Goal: Use online tool/utility

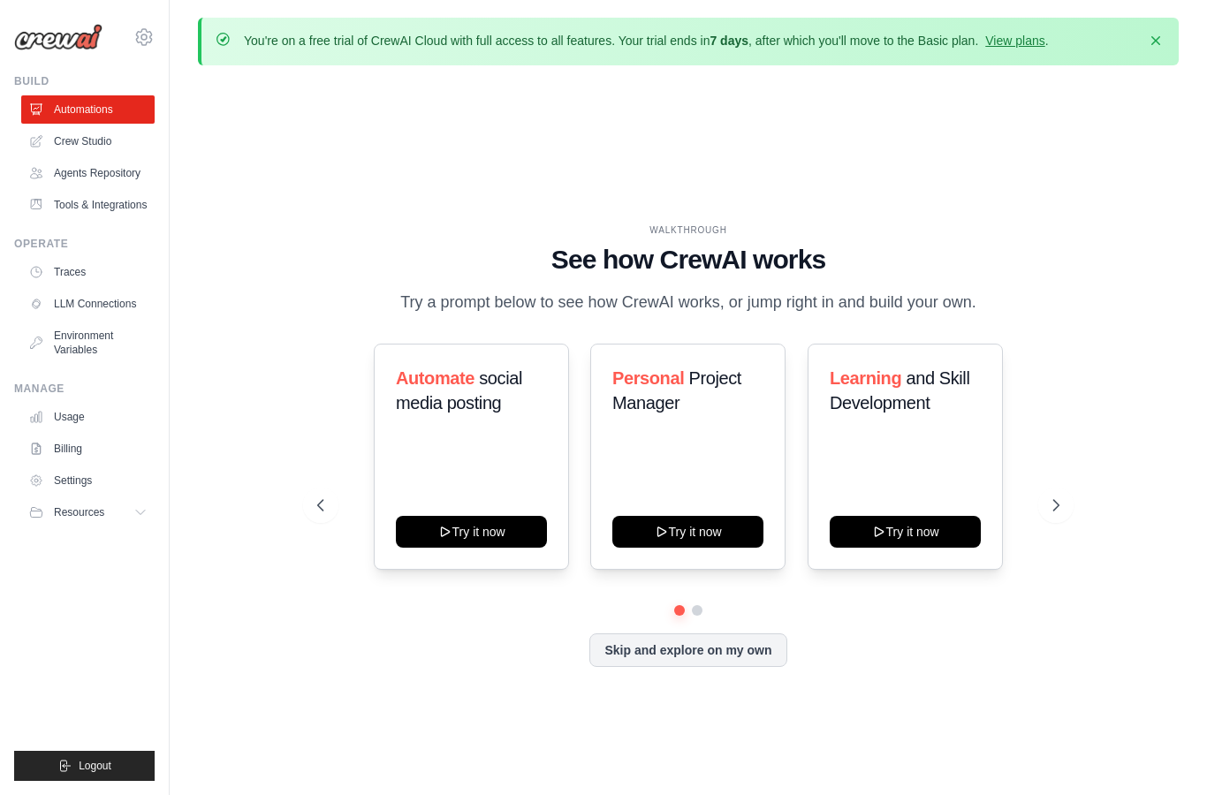
click at [60, 141] on link "Crew Studio" at bounding box center [87, 141] width 133 height 28
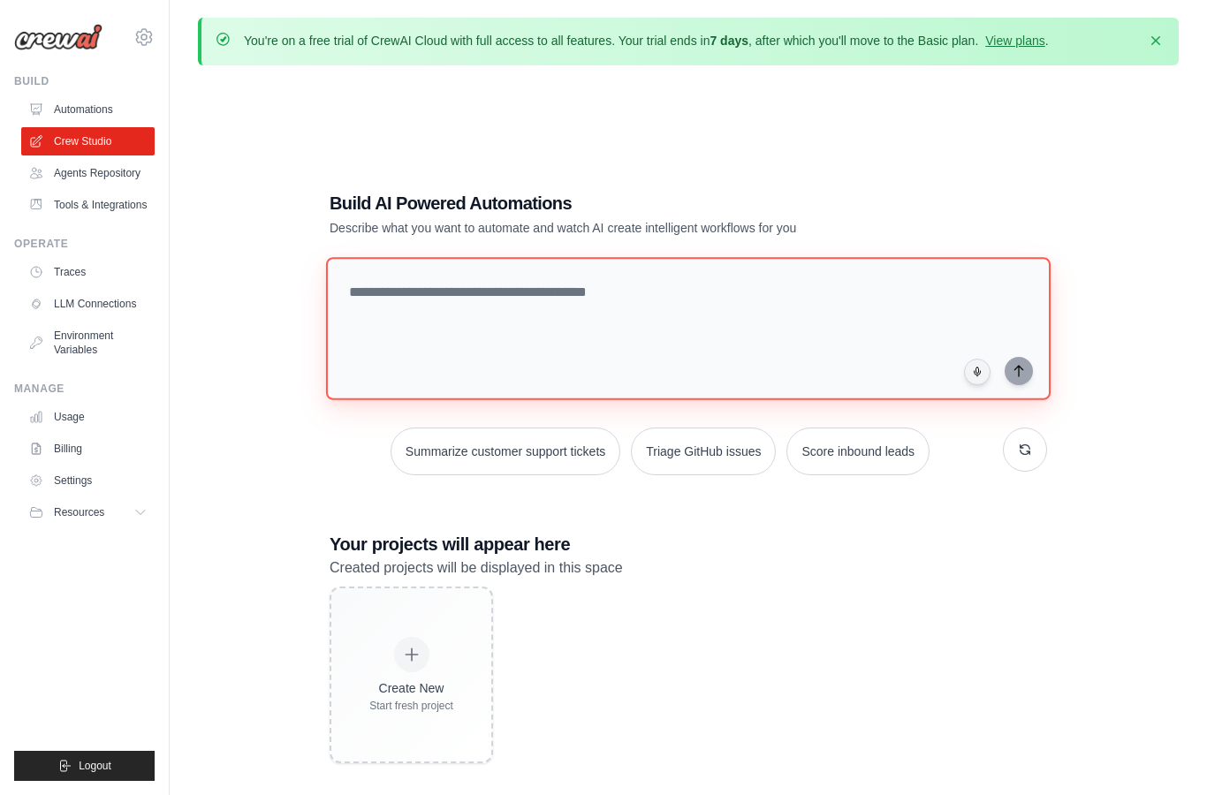
click at [597, 341] on textarea at bounding box center [688, 328] width 725 height 143
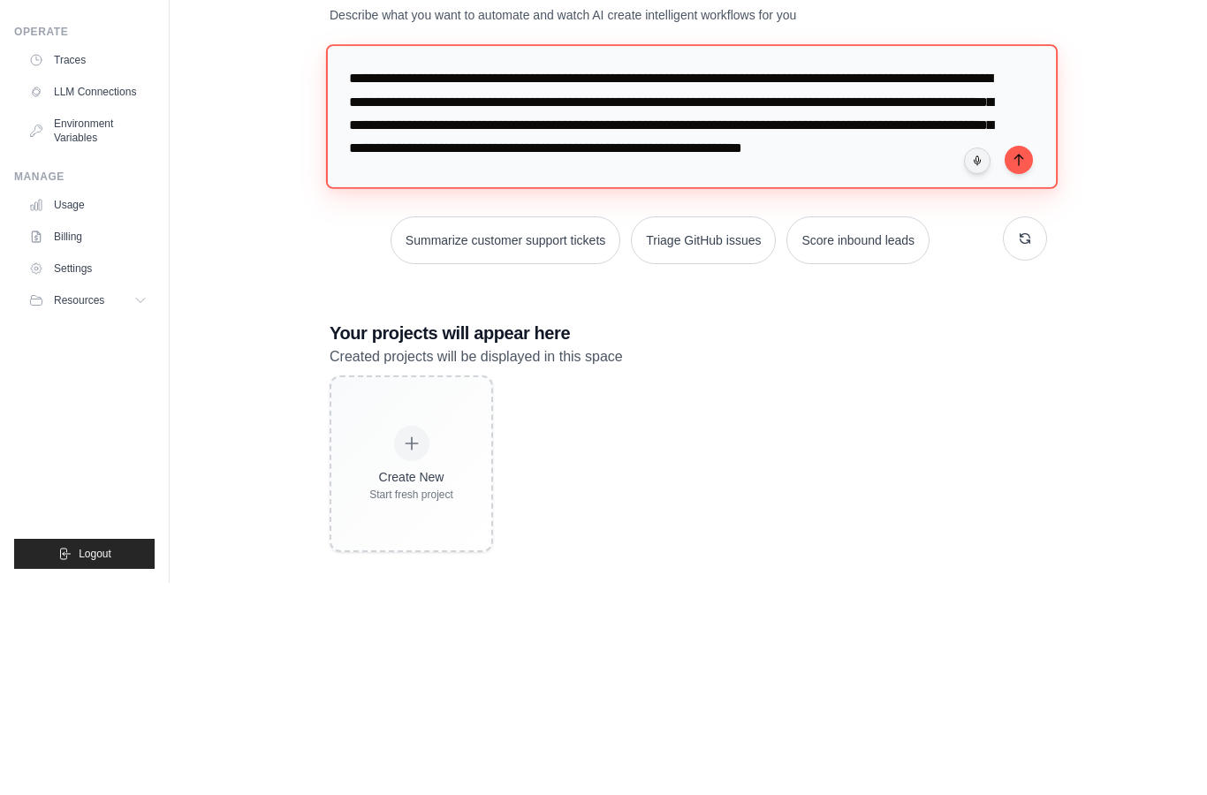
type textarea "**********"
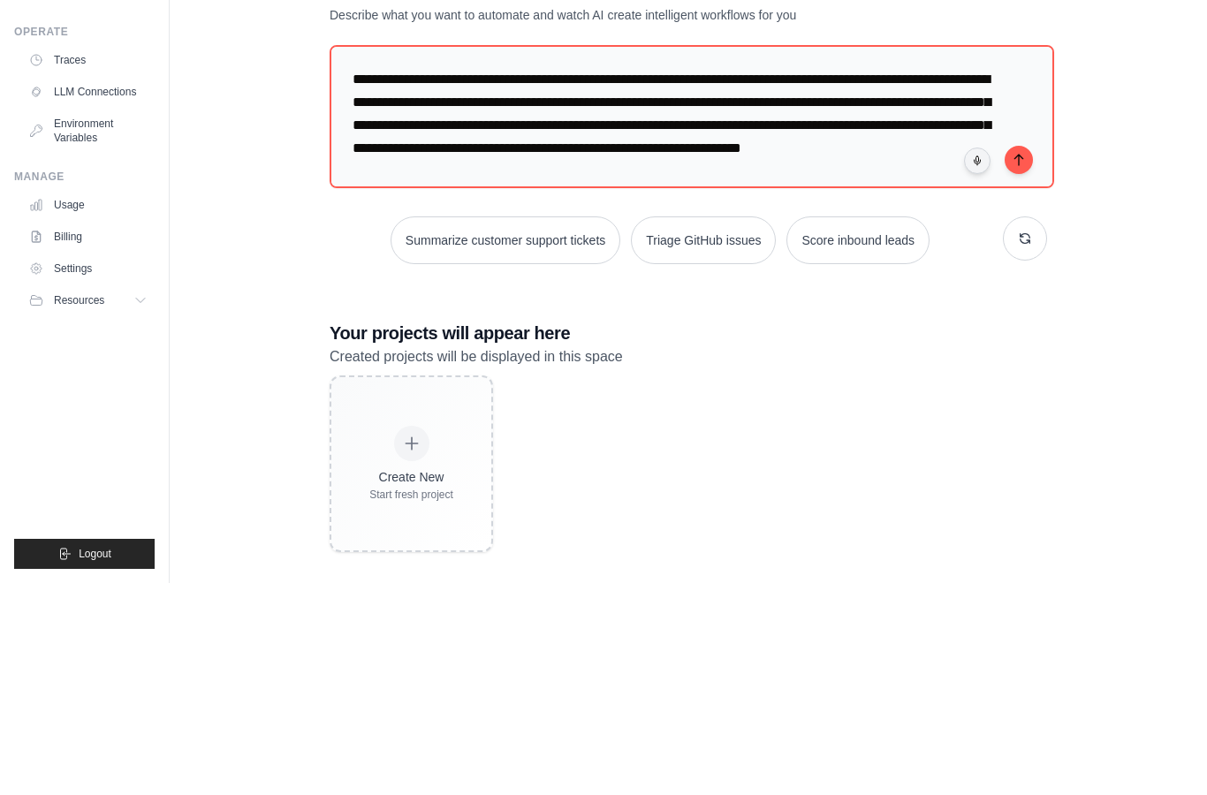
click at [1025, 358] on button "submit" at bounding box center [1019, 372] width 28 height 28
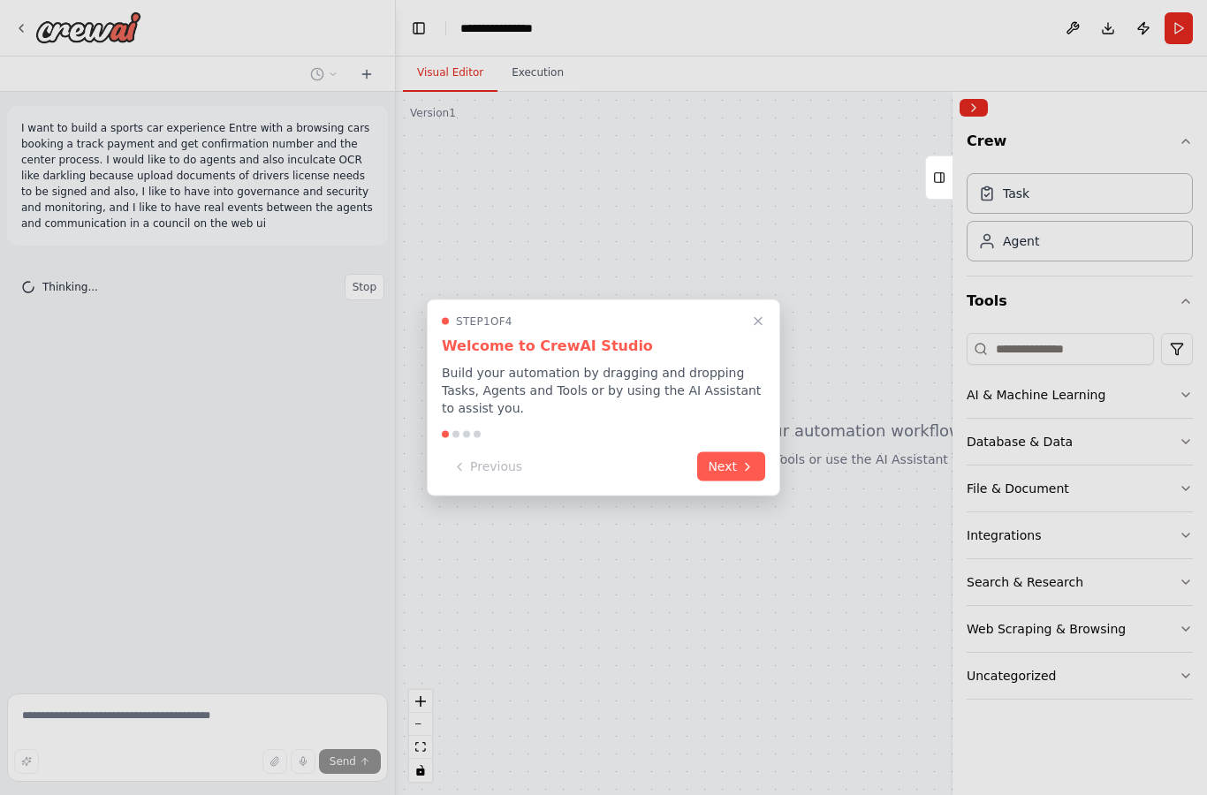
click at [735, 480] on button "Next" at bounding box center [731, 466] width 68 height 29
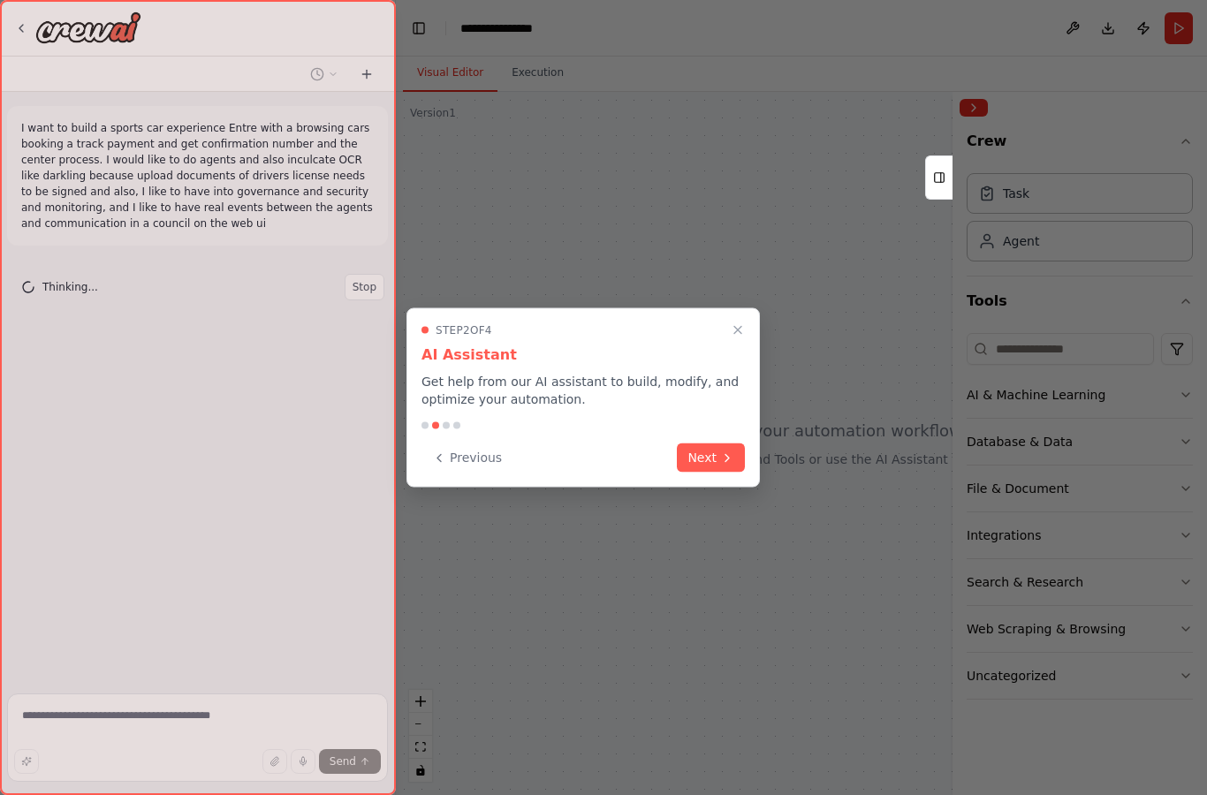
click at [710, 455] on button "Next" at bounding box center [711, 458] width 68 height 29
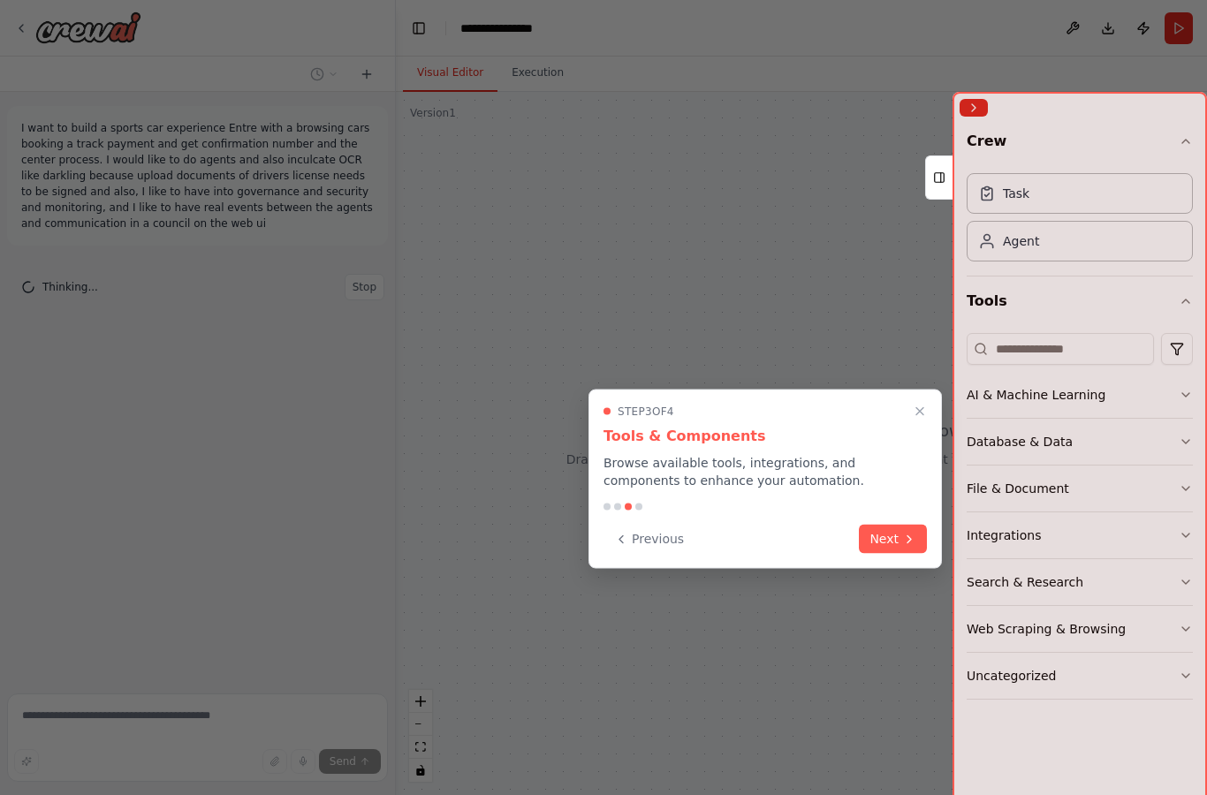
click at [904, 528] on button "Next" at bounding box center [893, 539] width 68 height 29
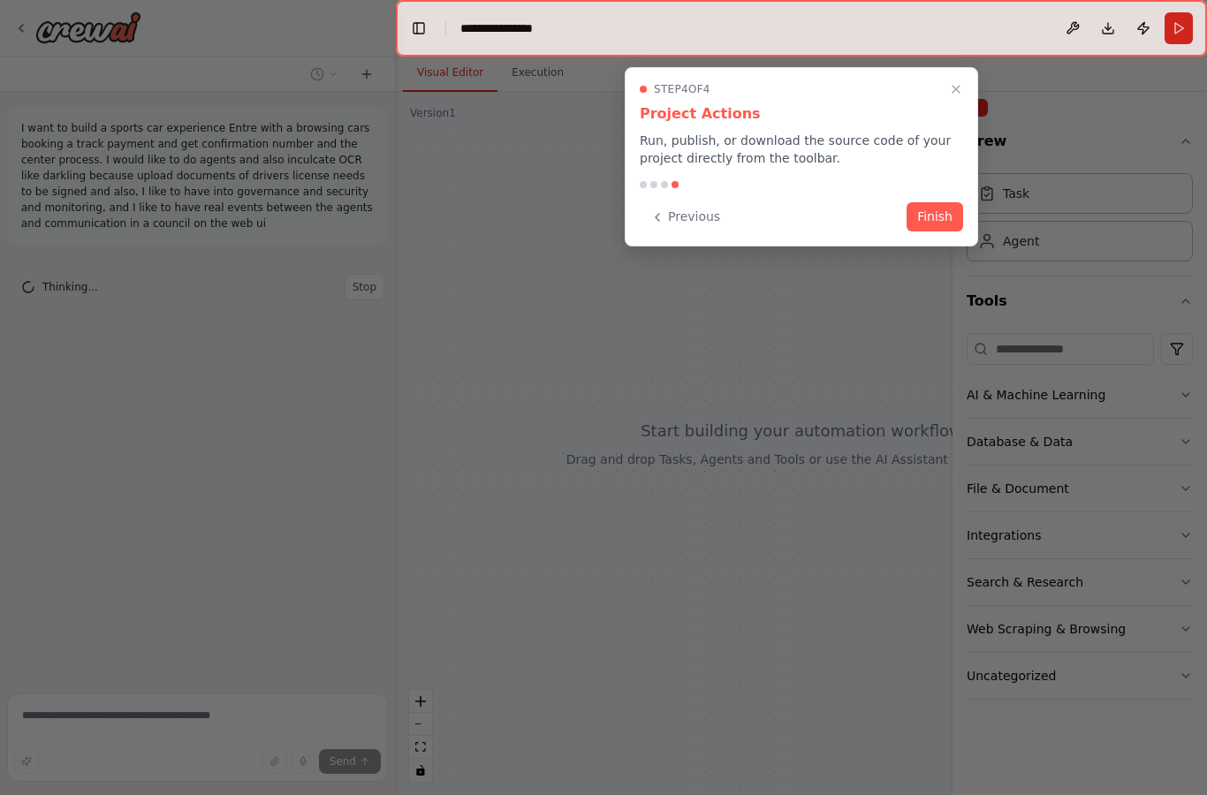
click at [941, 219] on button "Finish" at bounding box center [935, 216] width 57 height 29
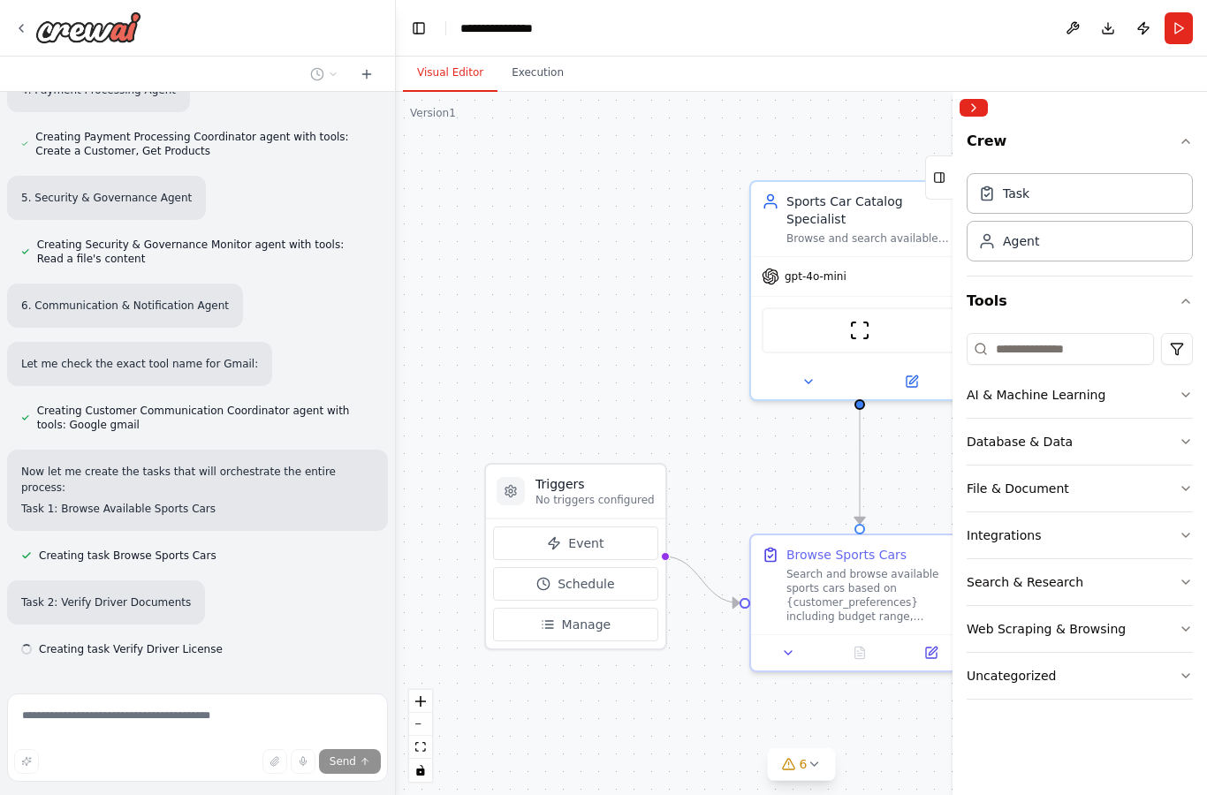
scroll to position [1045, 0]
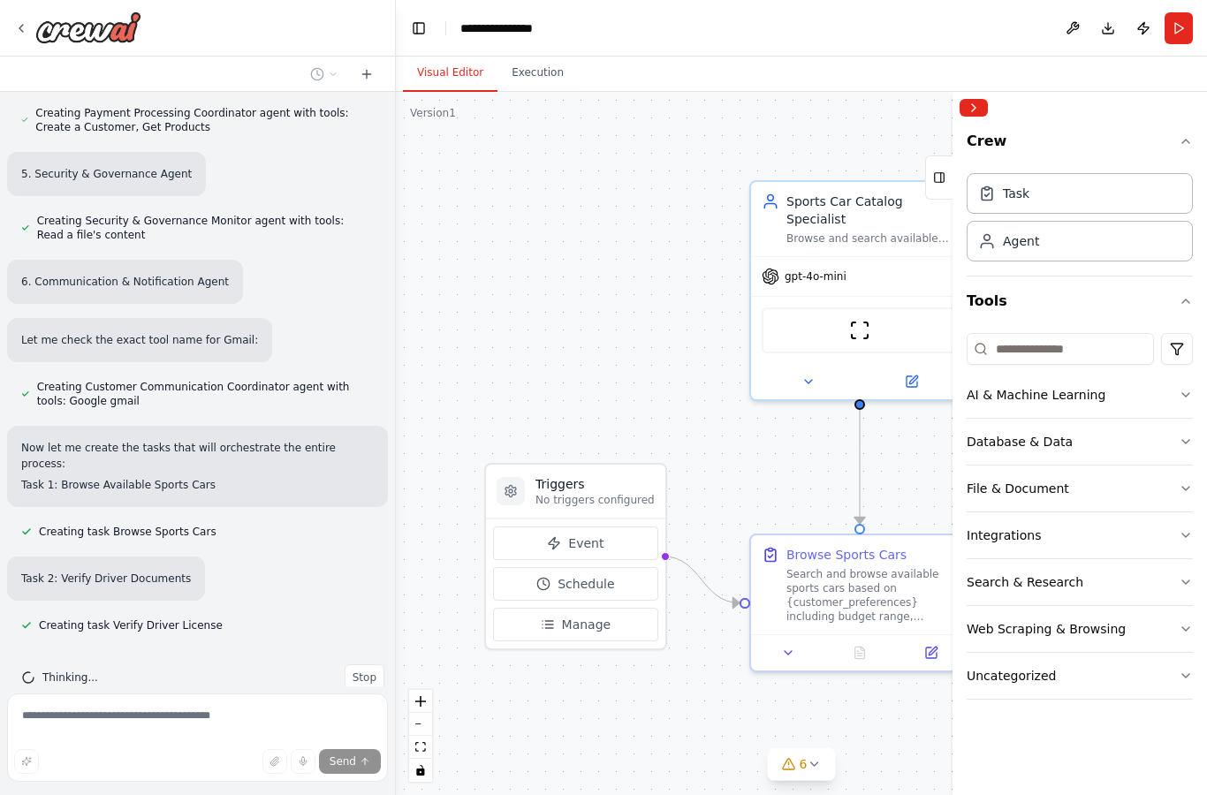
click at [981, 116] on button "Collapse right sidebar" at bounding box center [974, 108] width 28 height 18
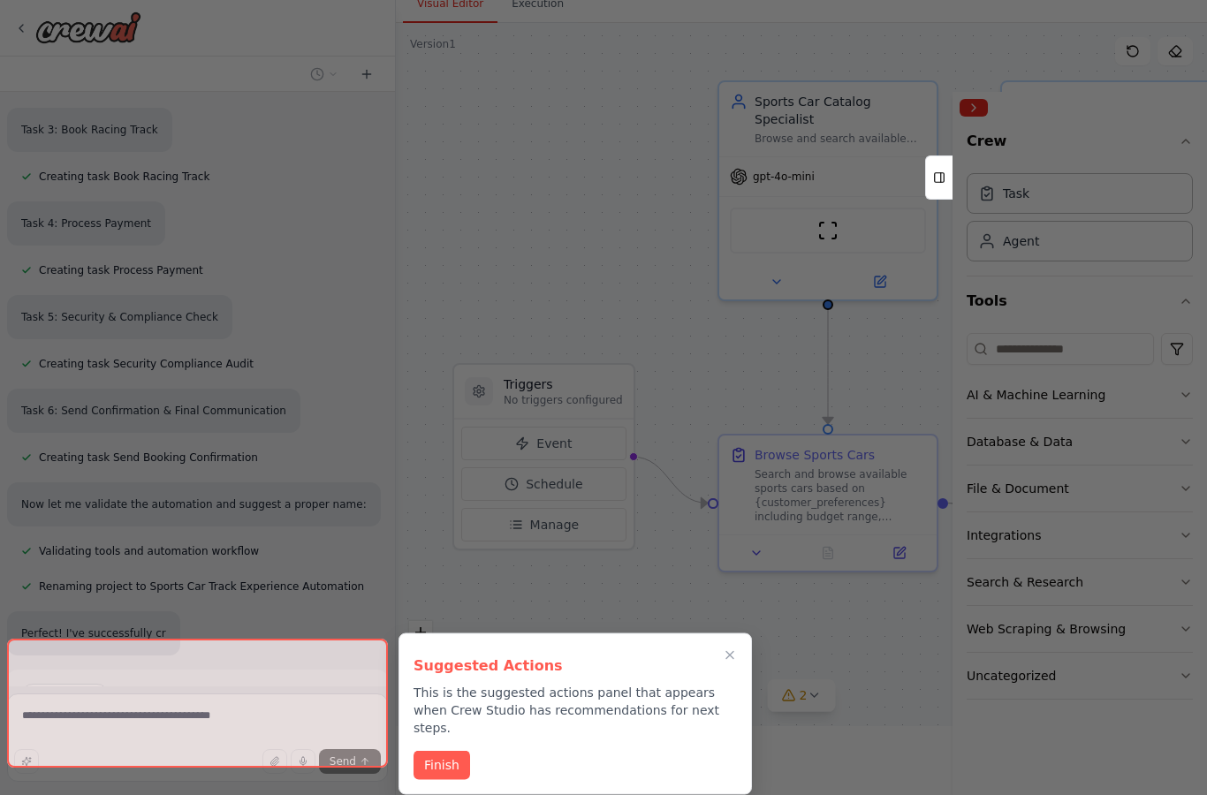
scroll to position [1591, 0]
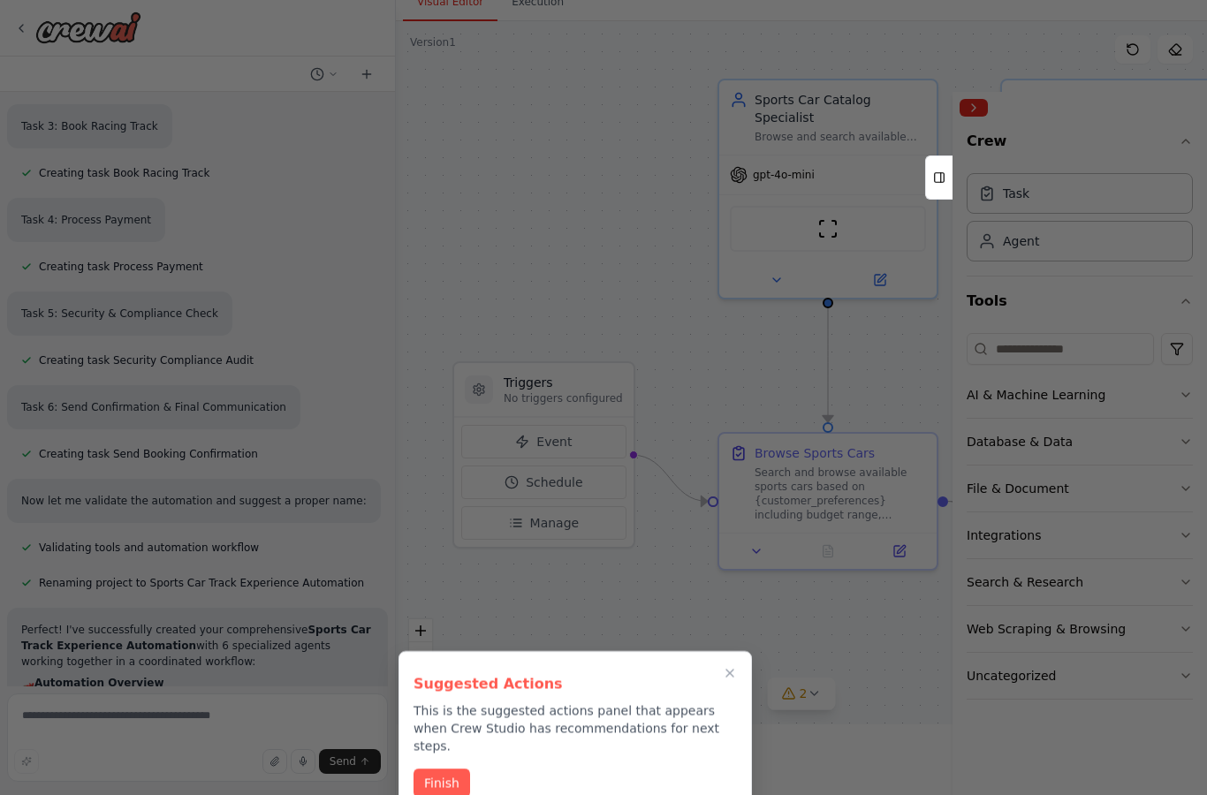
click at [443, 769] on button "Finish" at bounding box center [442, 783] width 57 height 29
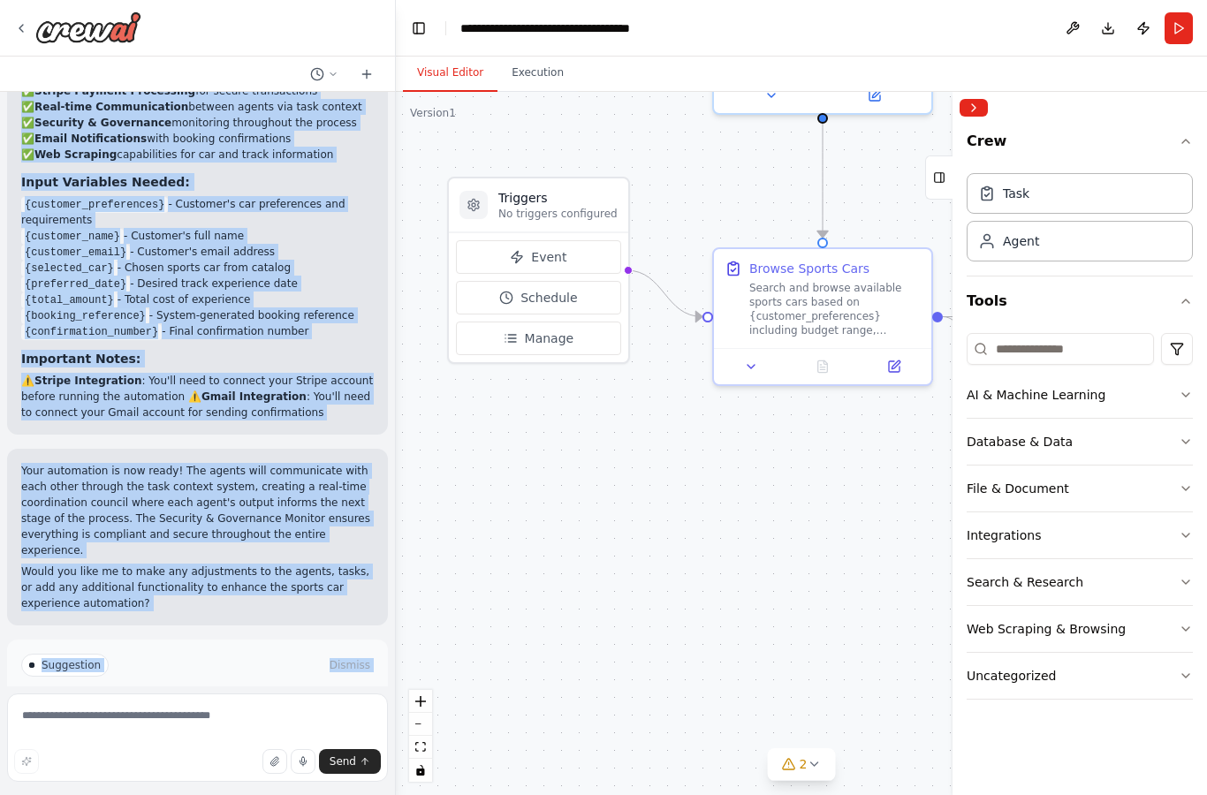
scroll to position [2713, 0]
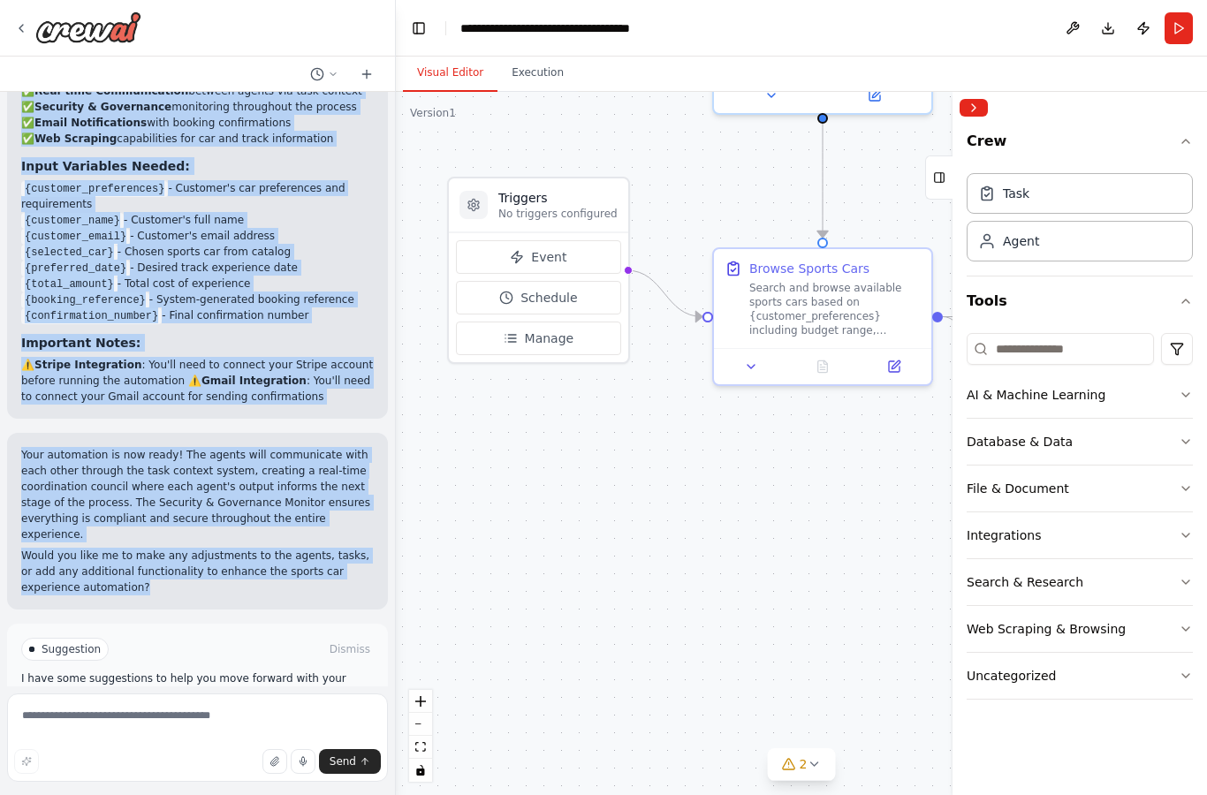
copy div "Perfect! I've successfully created your comprehensive Sports Car Track Experien…"
